Goal: Task Accomplishment & Management: Use online tool/utility

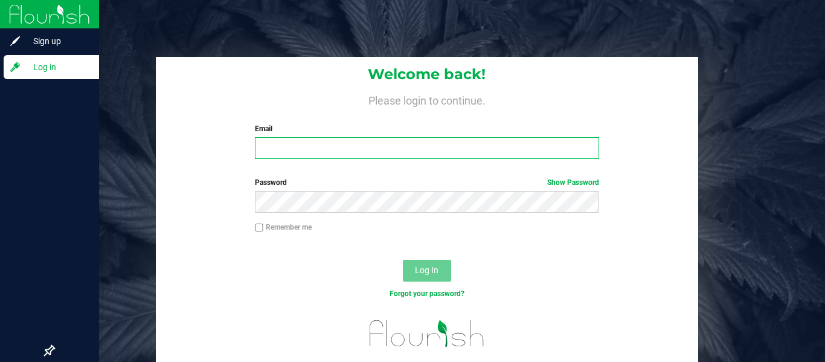
type input "[PERSON_NAME][EMAIL_ADDRESS][PERSON_NAME][DOMAIN_NAME]"
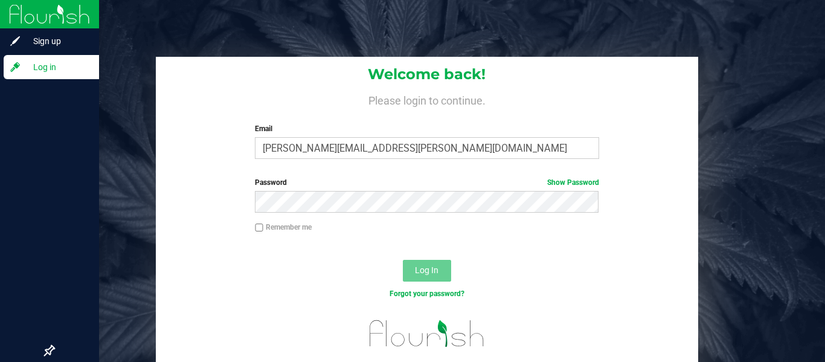
click at [424, 274] on span "Log In" at bounding box center [427, 270] width 24 height 10
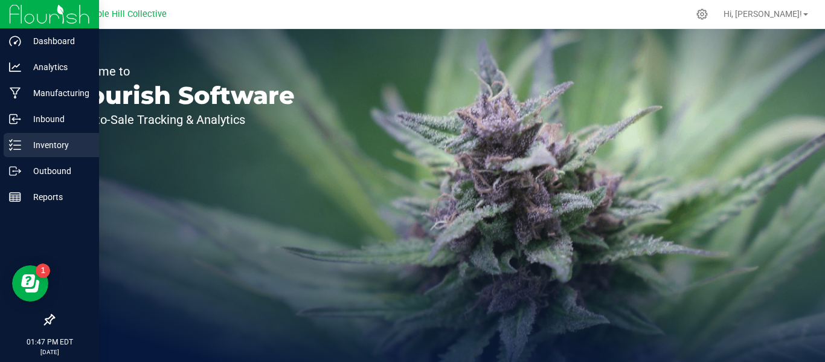
click at [21, 146] on icon at bounding box center [15, 145] width 12 height 12
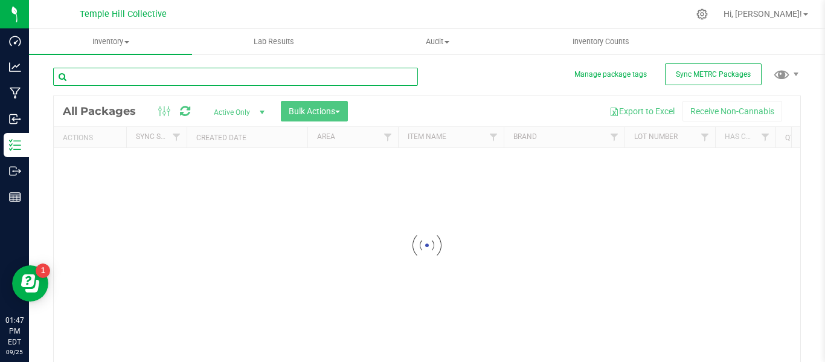
click at [178, 78] on input "text" at bounding box center [235, 77] width 365 height 18
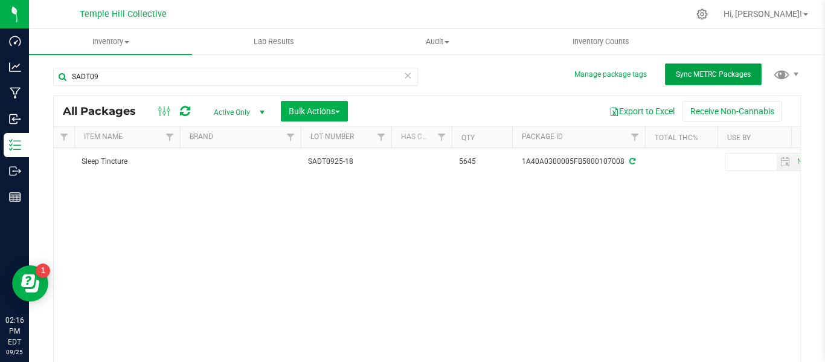
click at [739, 81] on button "Sync METRC Packages" at bounding box center [713, 74] width 97 height 22
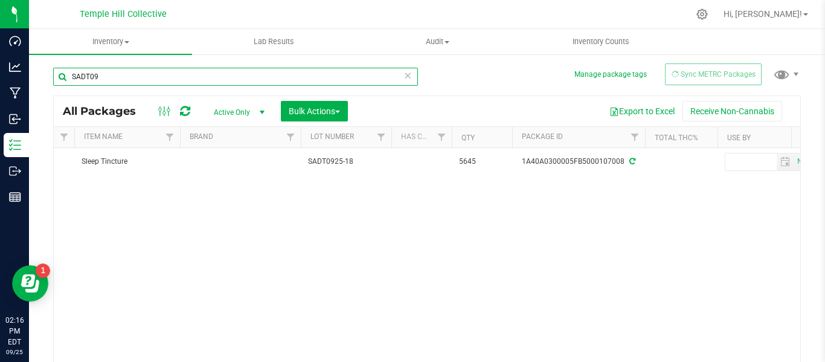
click at [129, 78] on input "SADT09" at bounding box center [235, 77] width 365 height 18
type input "S"
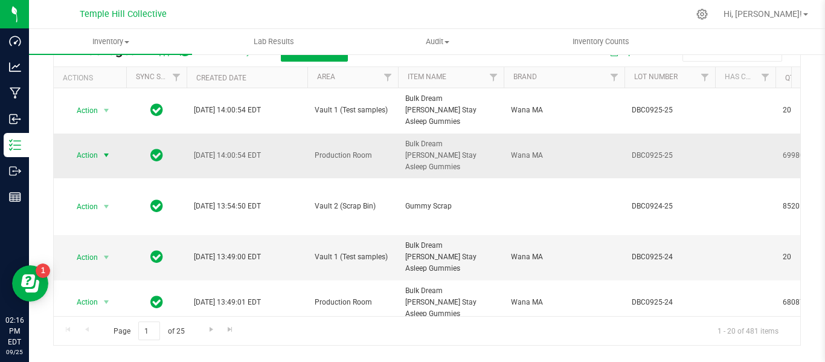
type input "dbc"
click at [97, 147] on span "Action" at bounding box center [82, 155] width 33 height 17
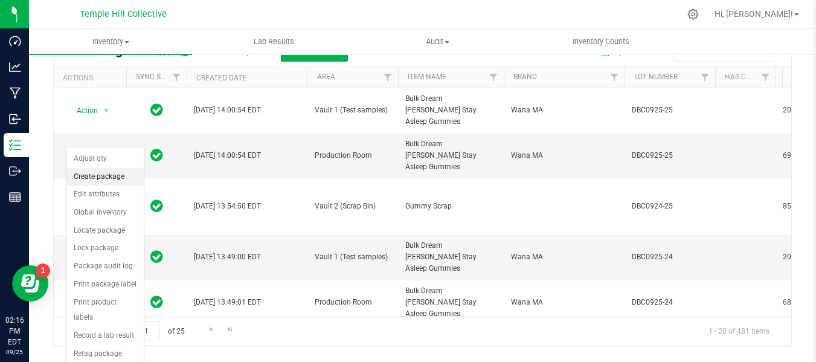
click at [110, 174] on li "Create package" at bounding box center [104, 177] width 77 height 18
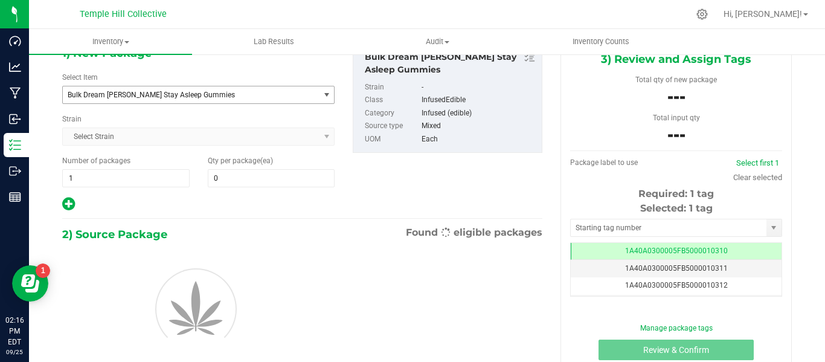
click at [289, 100] on span "Bulk Dream [PERSON_NAME] Stay Asleep Gummies" at bounding box center [191, 94] width 256 height 17
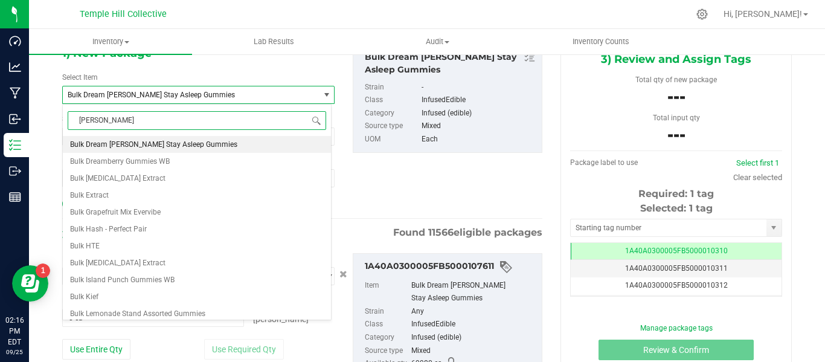
type input "GUMMY"
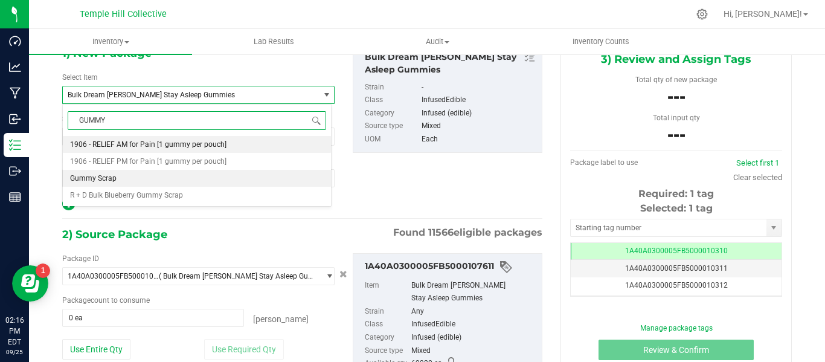
click at [120, 177] on li "Gummy Scrap" at bounding box center [197, 178] width 268 height 17
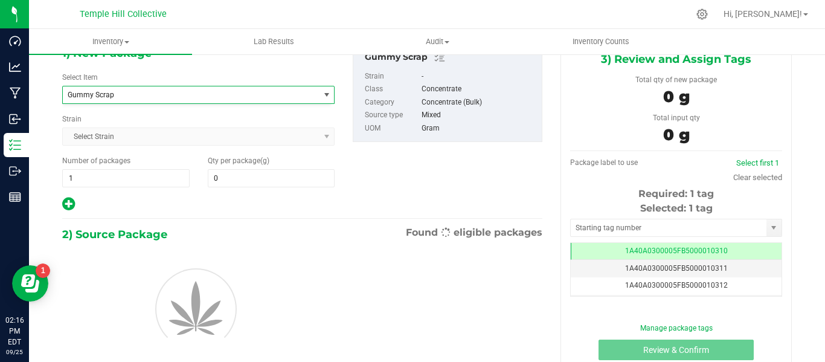
type input "0.0000"
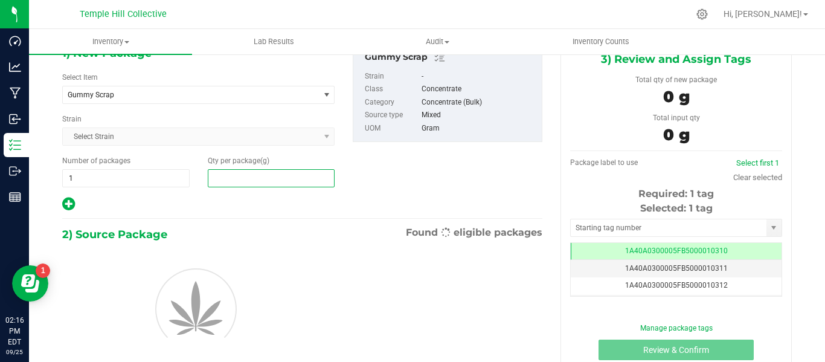
click at [246, 181] on span at bounding box center [271, 178] width 127 height 18
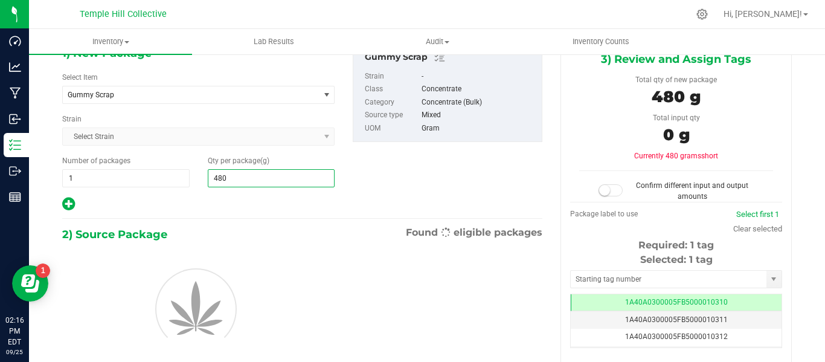
type input "4807"
type input "4,807.0000"
click at [242, 221] on div "1) New Package Select Item Gummy Scrap Gentlemen Smugglers Garlic Z 3.5g Flower…" at bounding box center [302, 212] width 498 height 349
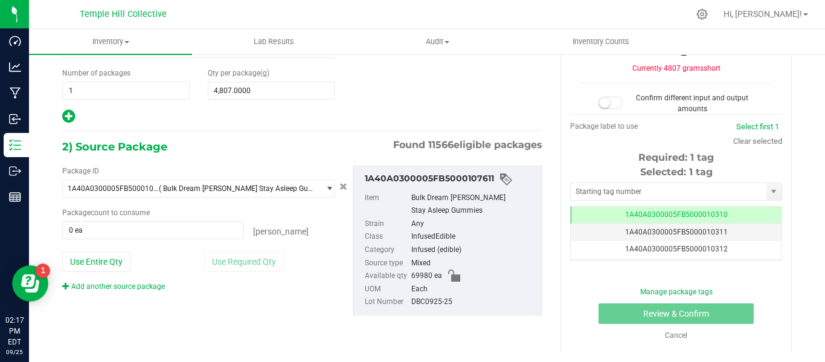
click at [492, 284] on div "Each" at bounding box center [473, 289] width 124 height 13
click at [88, 232] on span "0 ea 0" at bounding box center [153, 230] width 182 height 18
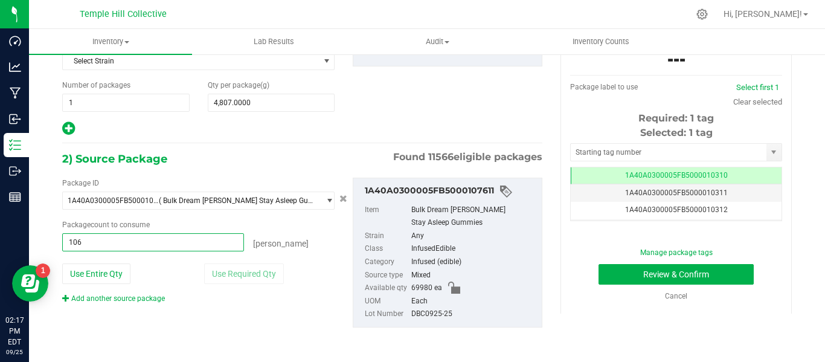
type input "1069"
type input "1069 ea"
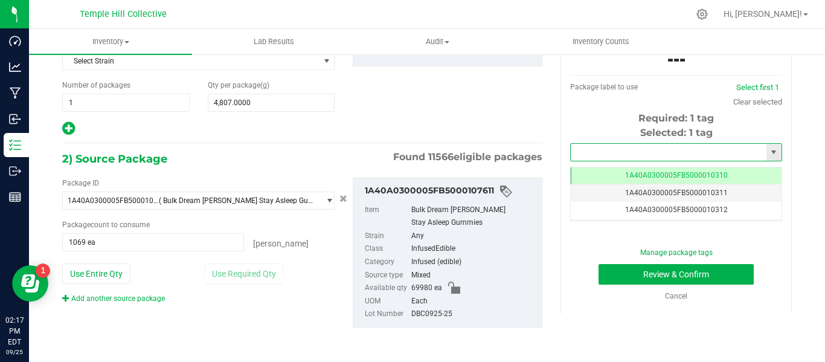
click at [637, 150] on input "text" at bounding box center [669, 152] width 196 height 17
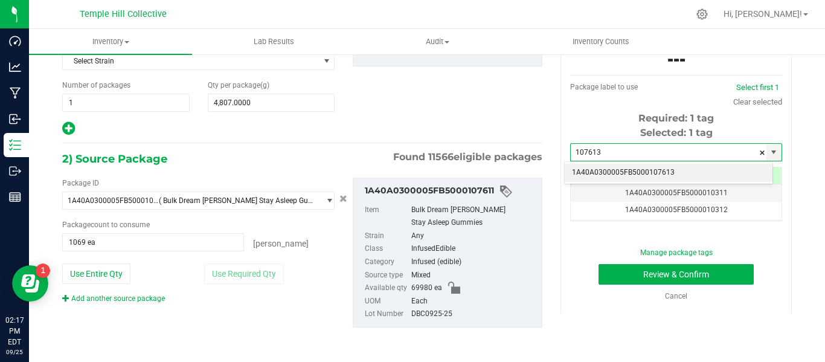
click at [631, 172] on li "1A40A0300005FB5000107613" at bounding box center [669, 173] width 208 height 18
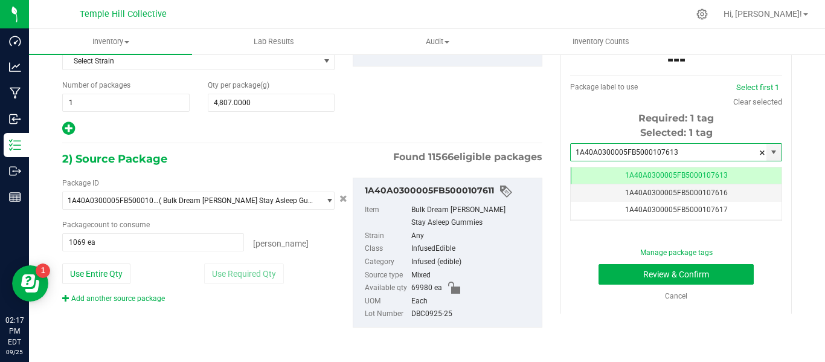
scroll to position [0, -1]
type input "1A40A0300005FB5000107613"
click at [692, 272] on button "Review & Confirm" at bounding box center [676, 274] width 155 height 21
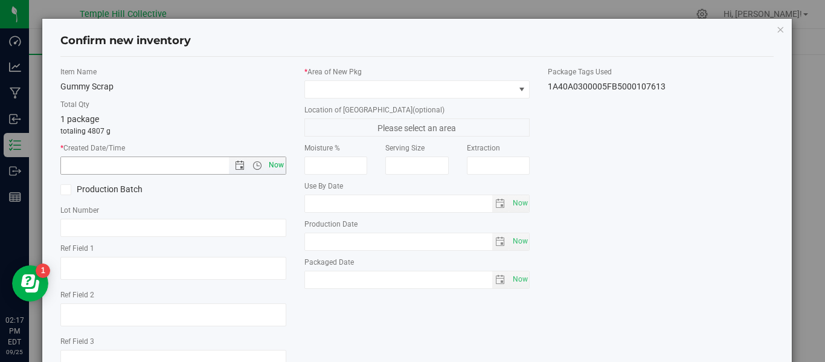
click at [273, 167] on span "Now" at bounding box center [276, 165] width 21 height 18
type input "[DATE] 2:17 PM"
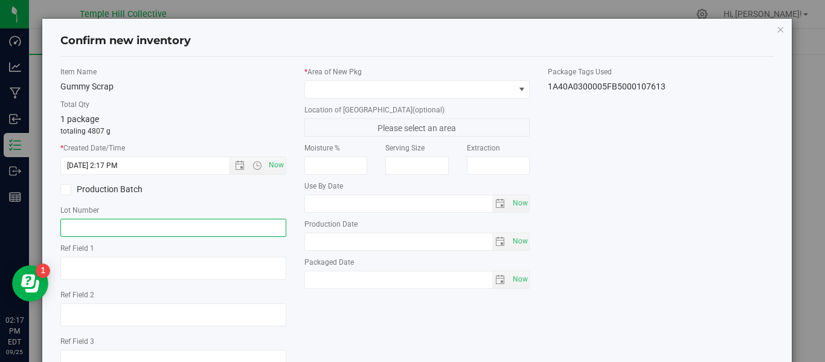
click at [105, 229] on input "text" at bounding box center [173, 228] width 226 height 18
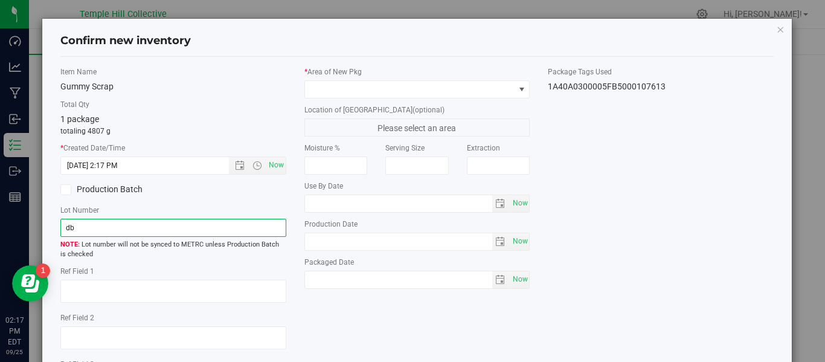
type input "d"
type input "DBC0925-25"
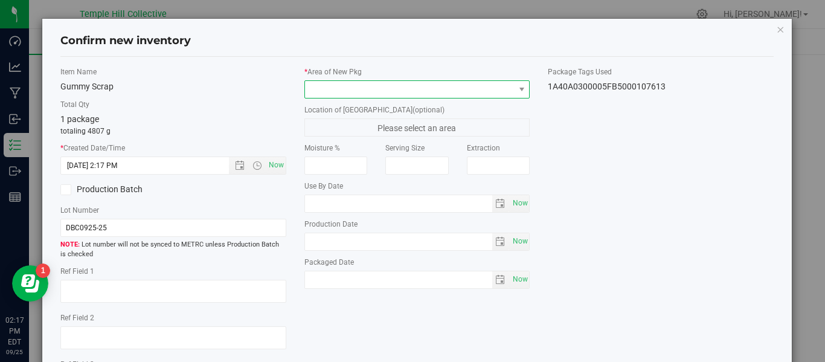
click at [428, 96] on span at bounding box center [410, 89] width 210 height 17
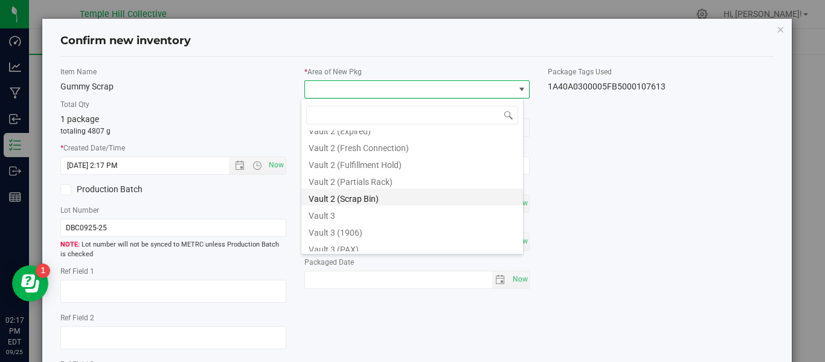
click at [368, 198] on li "Vault 2 (Scrap Bin)" at bounding box center [412, 196] width 222 height 17
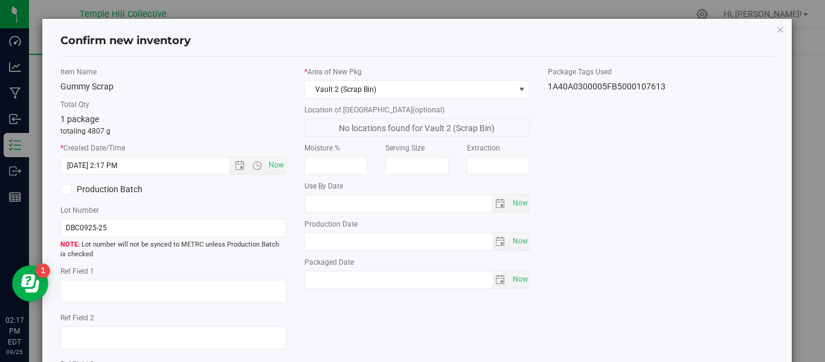
click at [565, 159] on div "Item Name Gummy Scrap Total Qty 1 package totaling 4807 g * Created Date/Time […" at bounding box center [417, 235] width 732 height 339
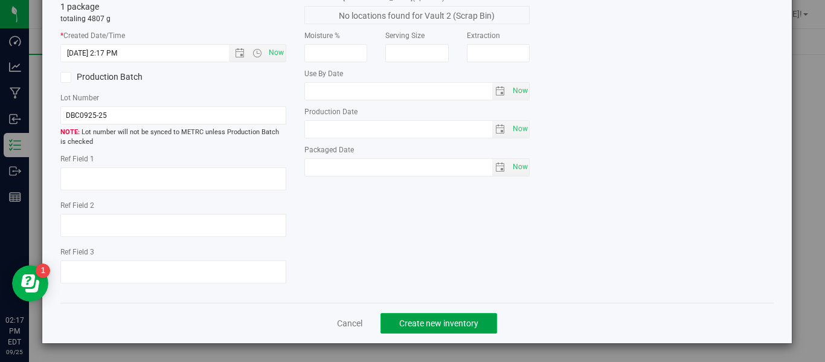
click at [445, 327] on span "Create new inventory" at bounding box center [438, 323] width 79 height 10
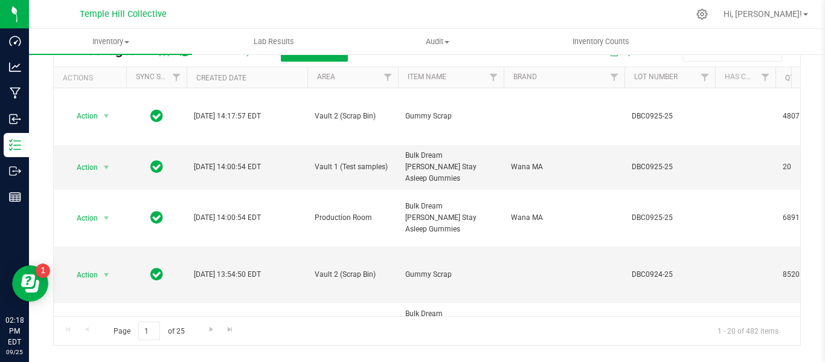
type input "[DATE]"
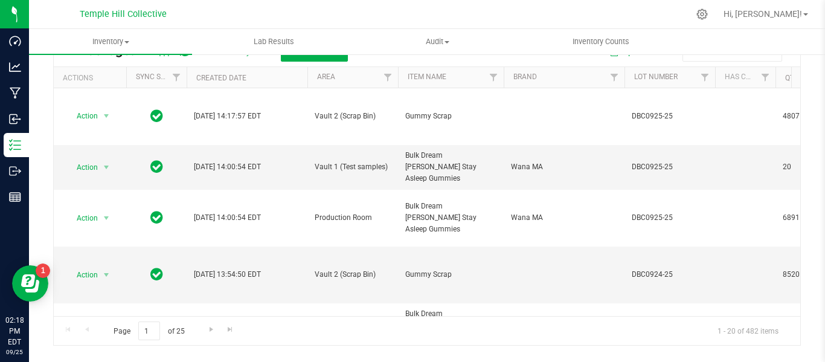
type input "[DATE]"
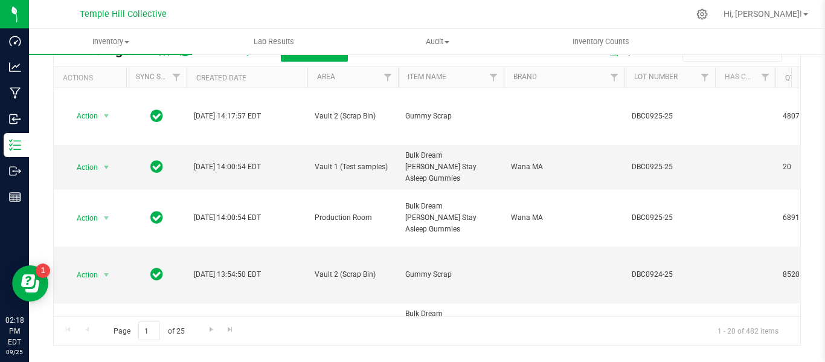
type input "[DATE]"
